Goal: Task Accomplishment & Management: Manage account settings

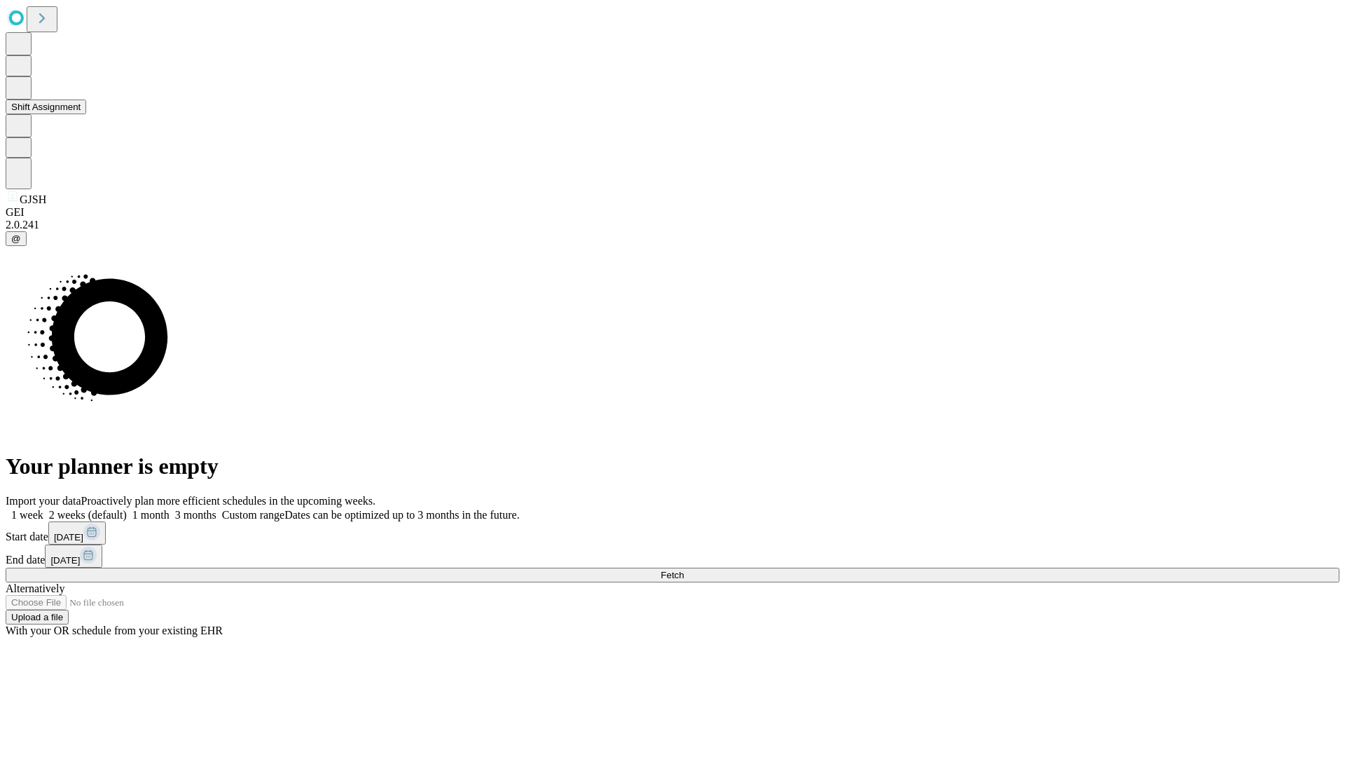
click at [86, 114] on button "Shift Assignment" at bounding box center [46, 106] width 81 height 15
